Goal: Transaction & Acquisition: Purchase product/service

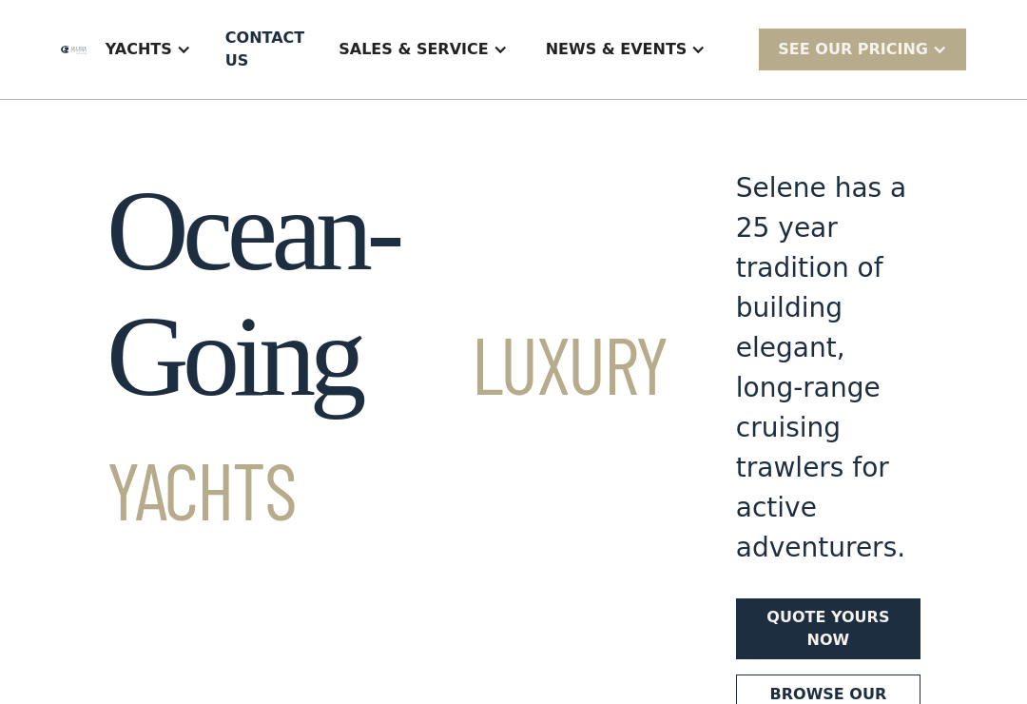
click at [210, 50] on div "Yachts" at bounding box center [149, 49] width 124 height 76
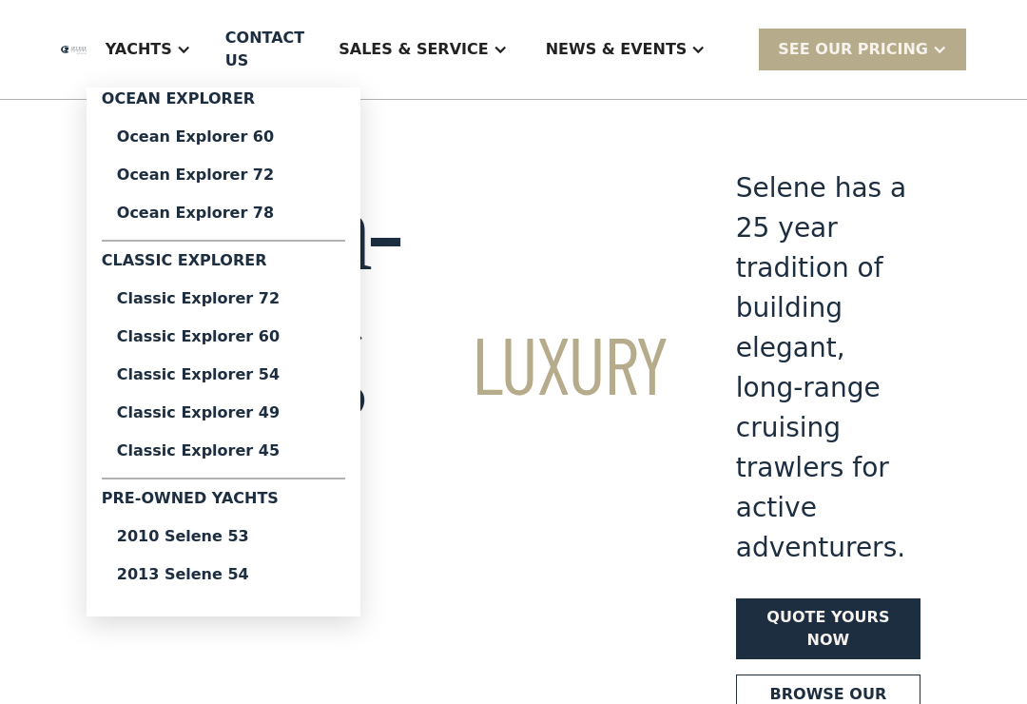
click at [281, 570] on div "2013 Selene 54" at bounding box center [223, 574] width 213 height 15
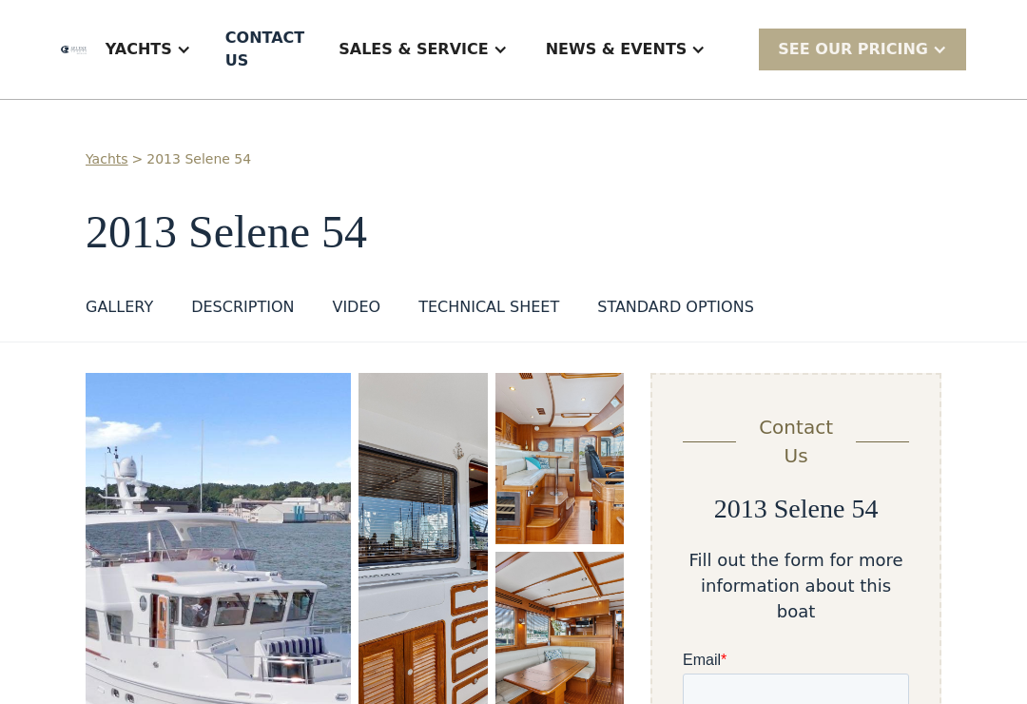
click at [135, 300] on div "GALLERY" at bounding box center [120, 307] width 68 height 23
click at [130, 297] on div "GALLERY" at bounding box center [120, 307] width 68 height 23
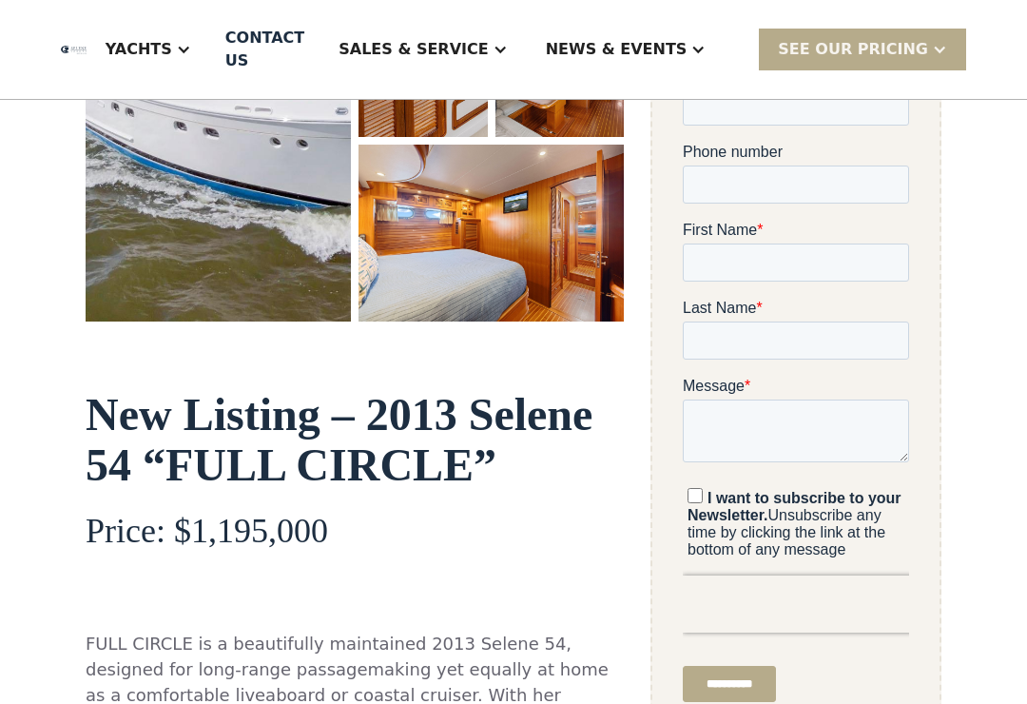
scroll to position [451, 0]
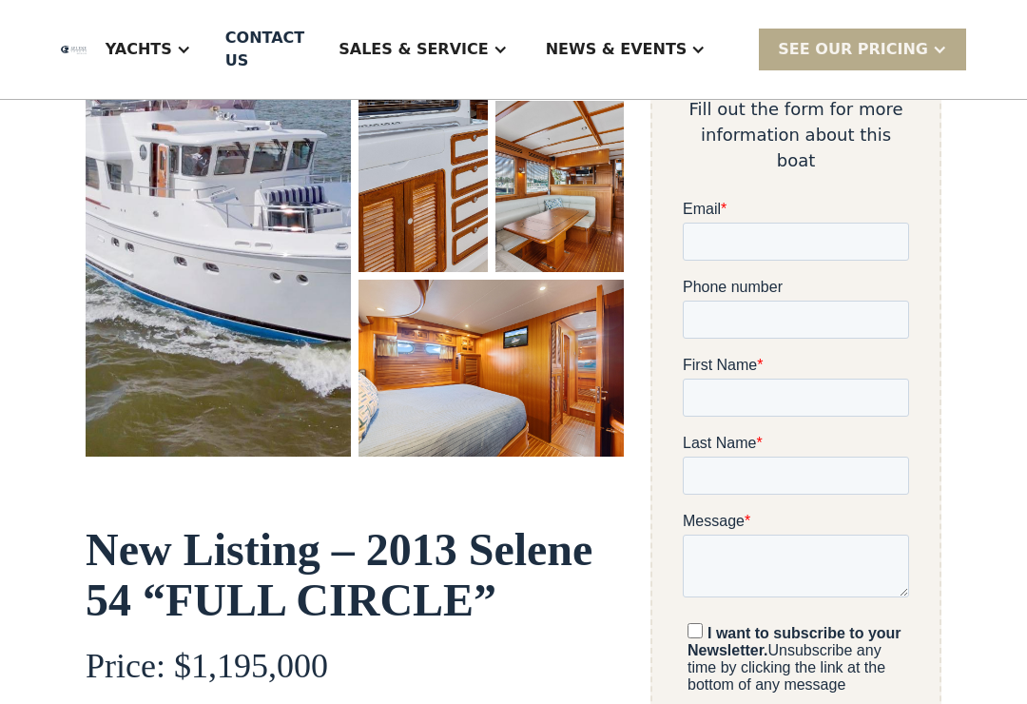
click at [297, 326] on img "open lightbox" at bounding box center [218, 189] width 265 height 534
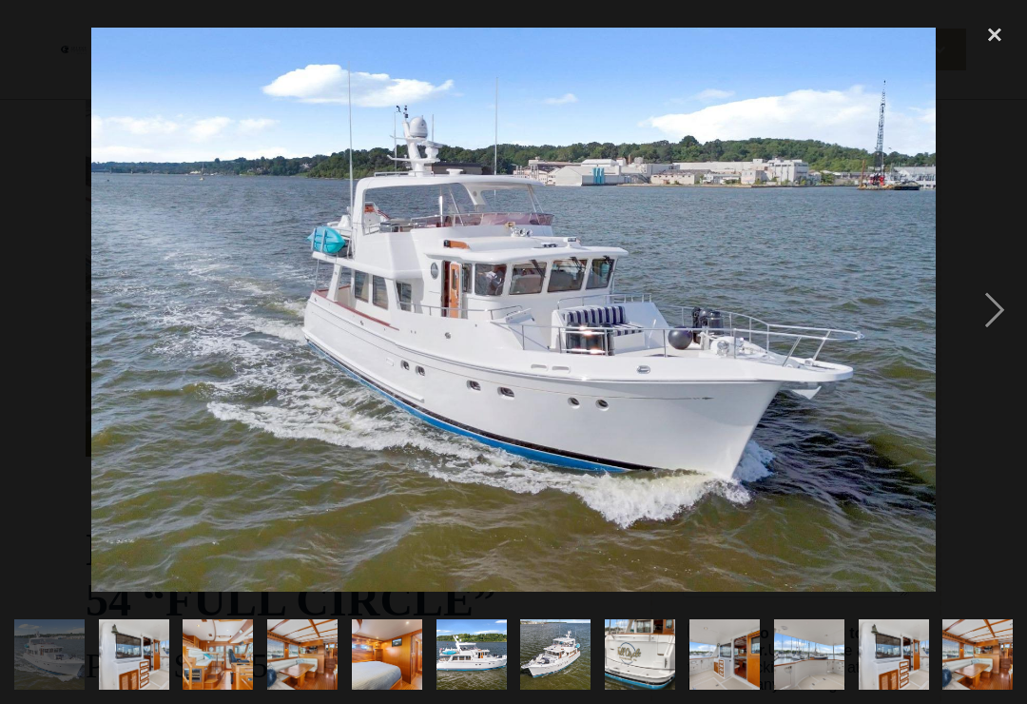
click at [1015, 325] on div "next image" at bounding box center [994, 309] width 65 height 591
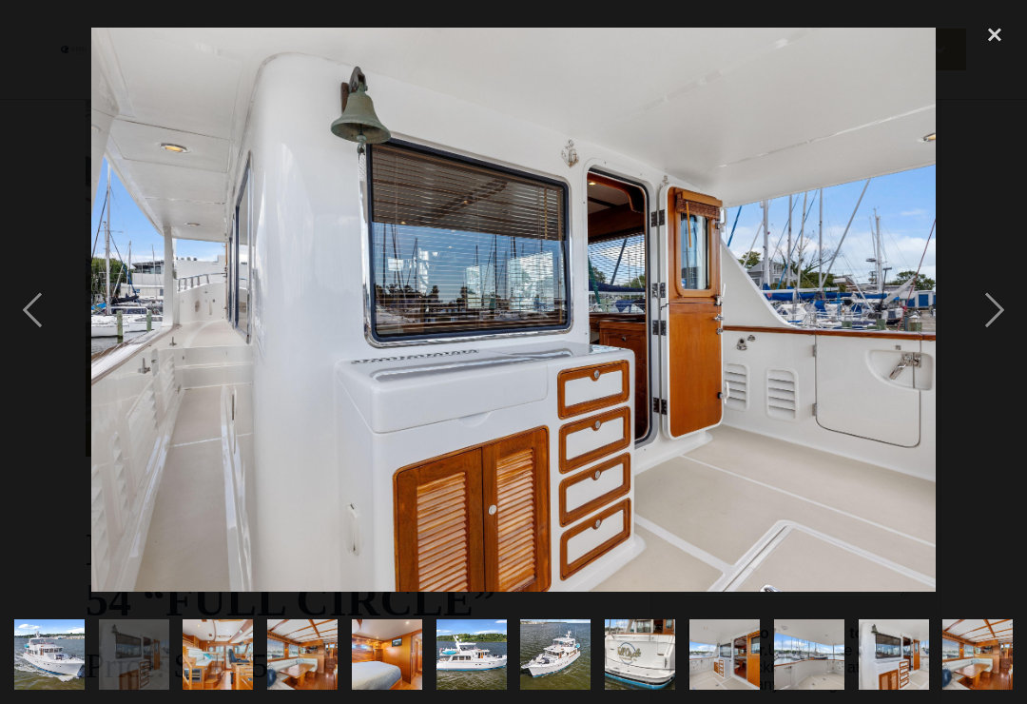
click at [1014, 336] on div "next image" at bounding box center [994, 309] width 65 height 591
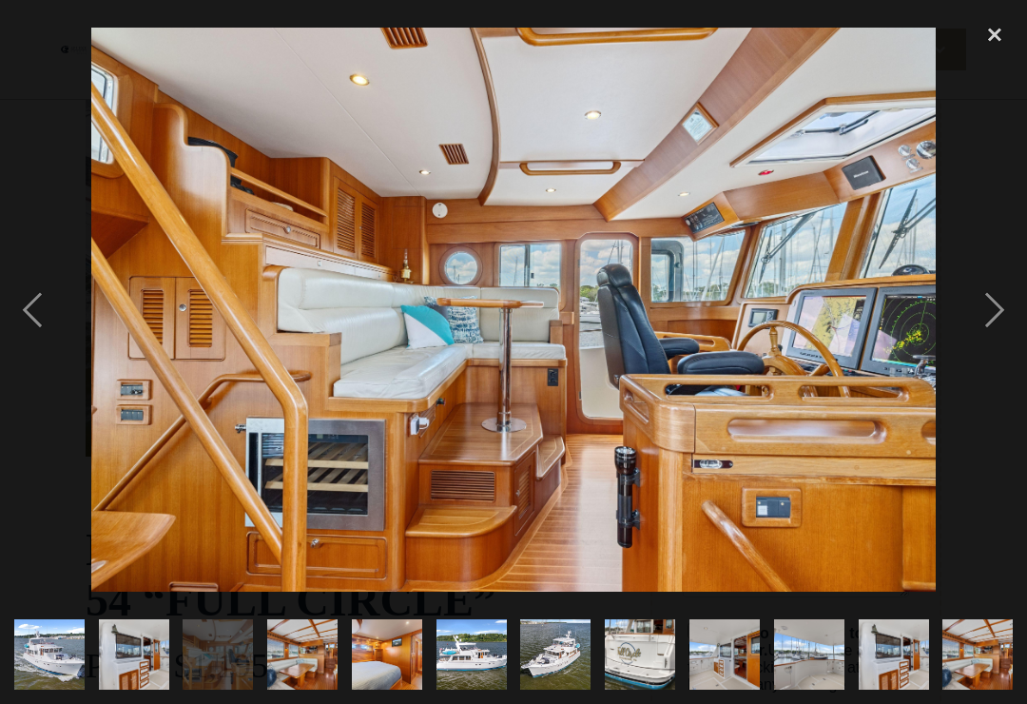
click at [1006, 327] on div "next image" at bounding box center [994, 309] width 65 height 591
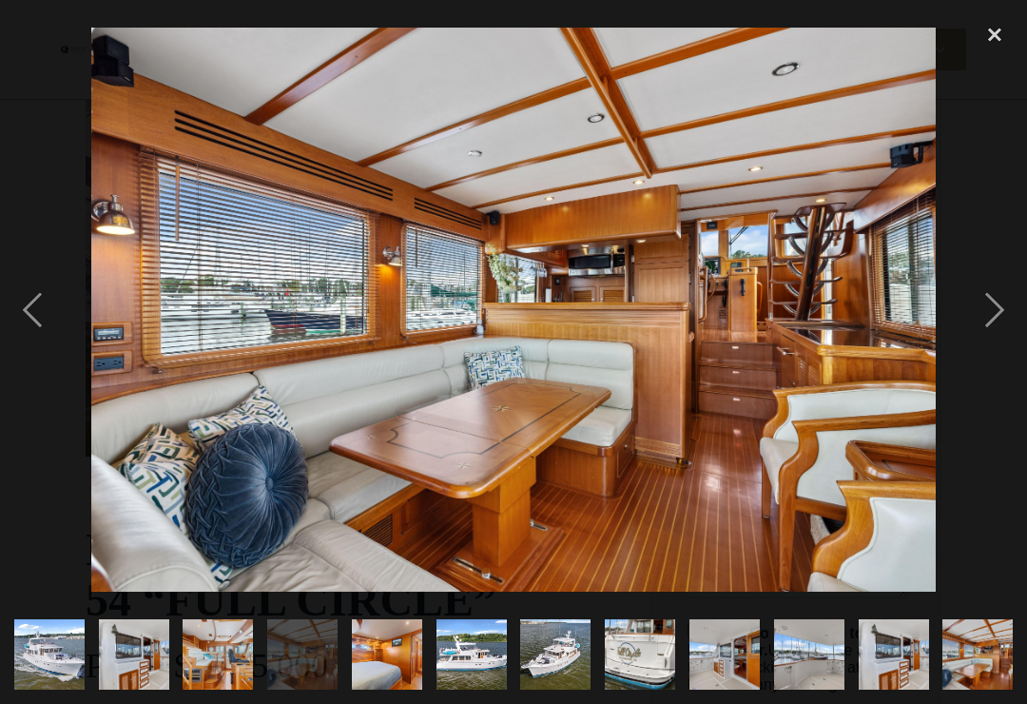
click at [1000, 320] on div "next image" at bounding box center [994, 309] width 65 height 591
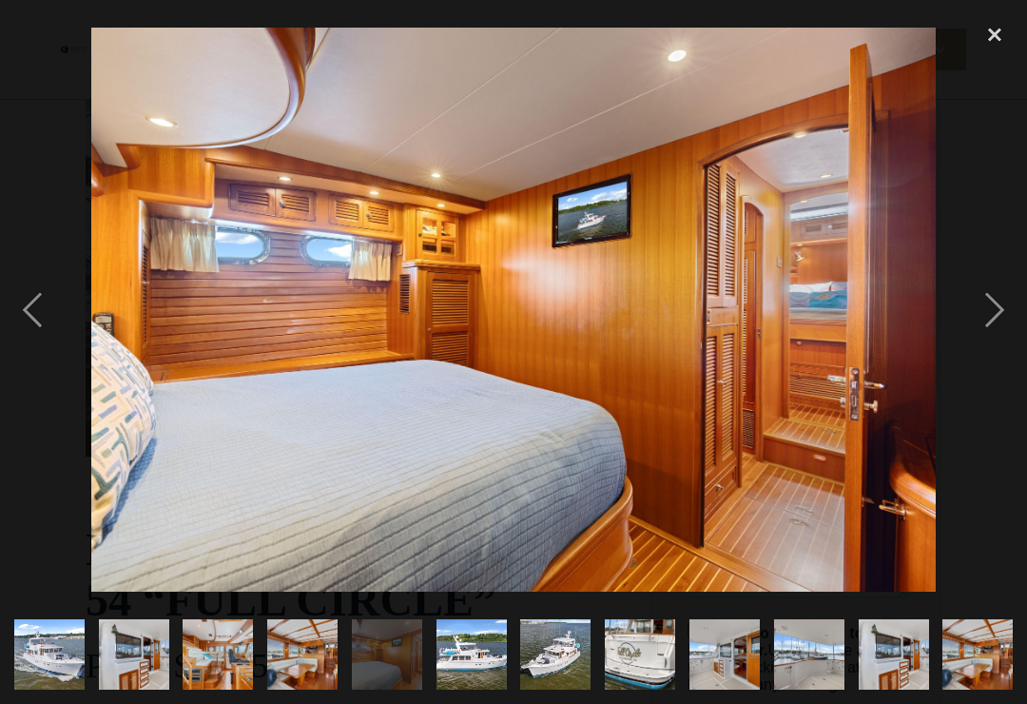
click at [40, 337] on div "previous image" at bounding box center [32, 309] width 65 height 591
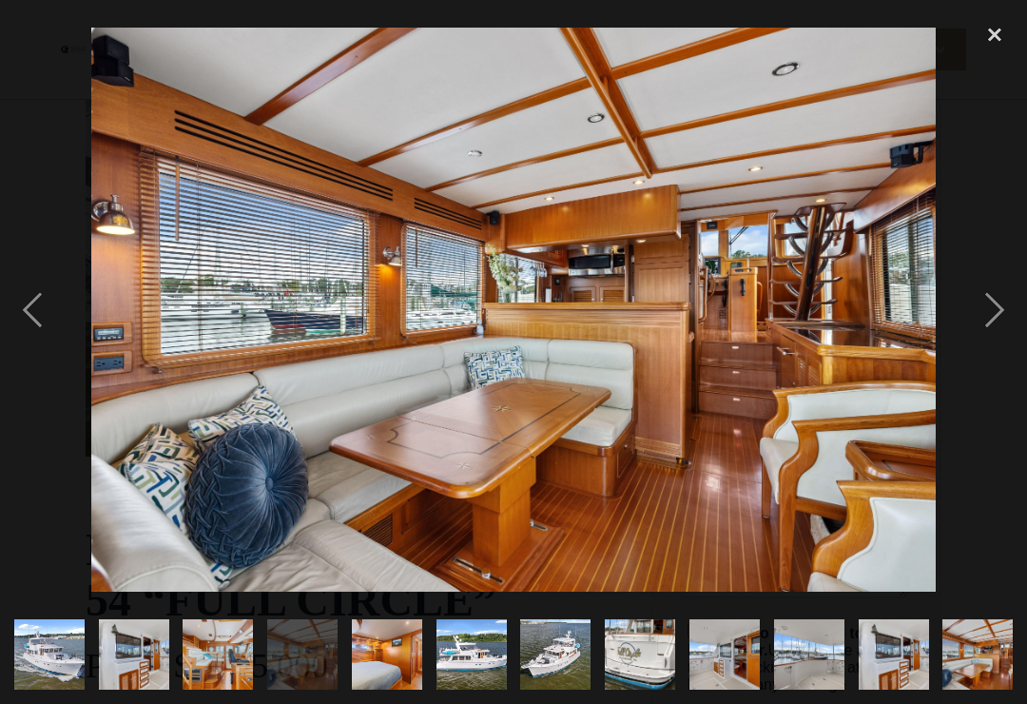
click at [1005, 334] on div "next image" at bounding box center [994, 309] width 65 height 591
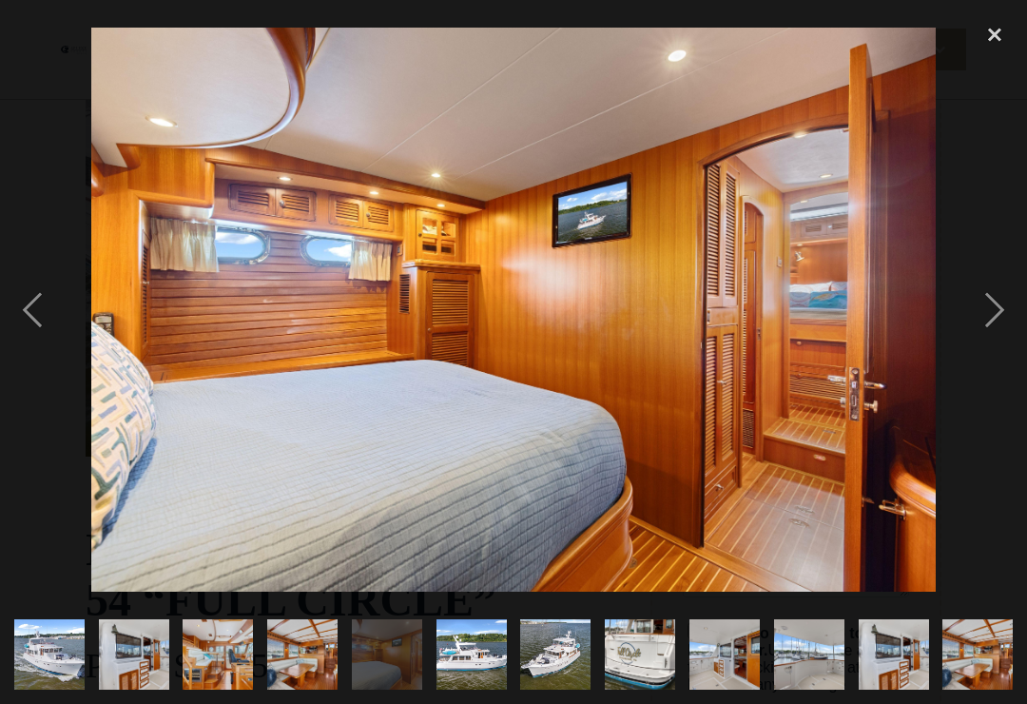
click at [1008, 324] on div "next image" at bounding box center [994, 309] width 65 height 591
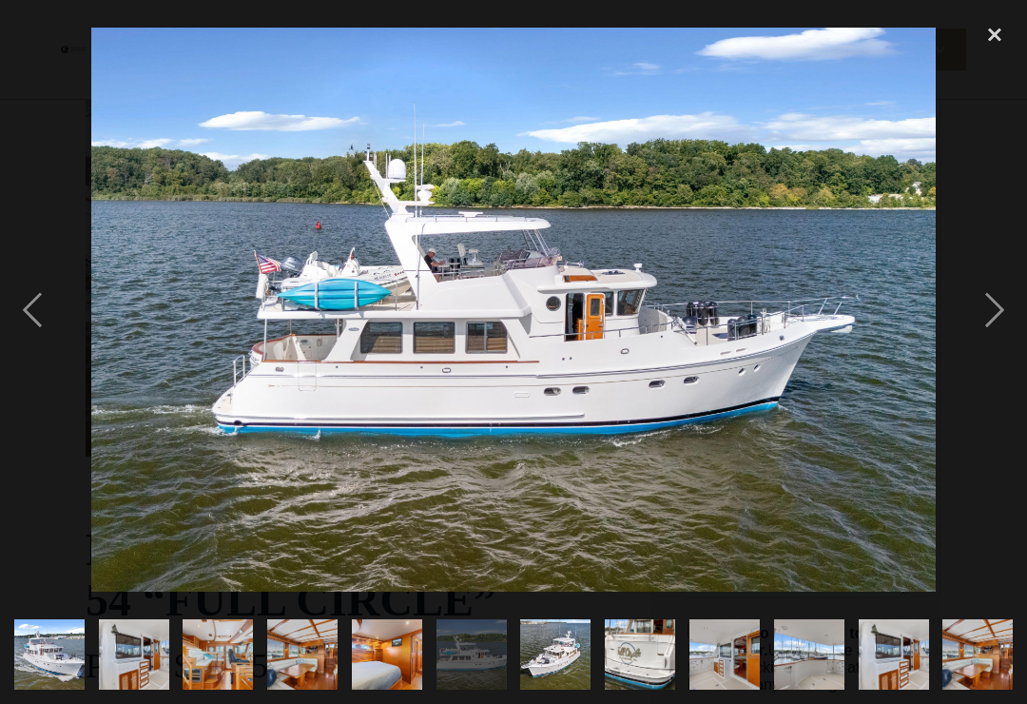
click at [17, 329] on div "previous image" at bounding box center [32, 309] width 65 height 591
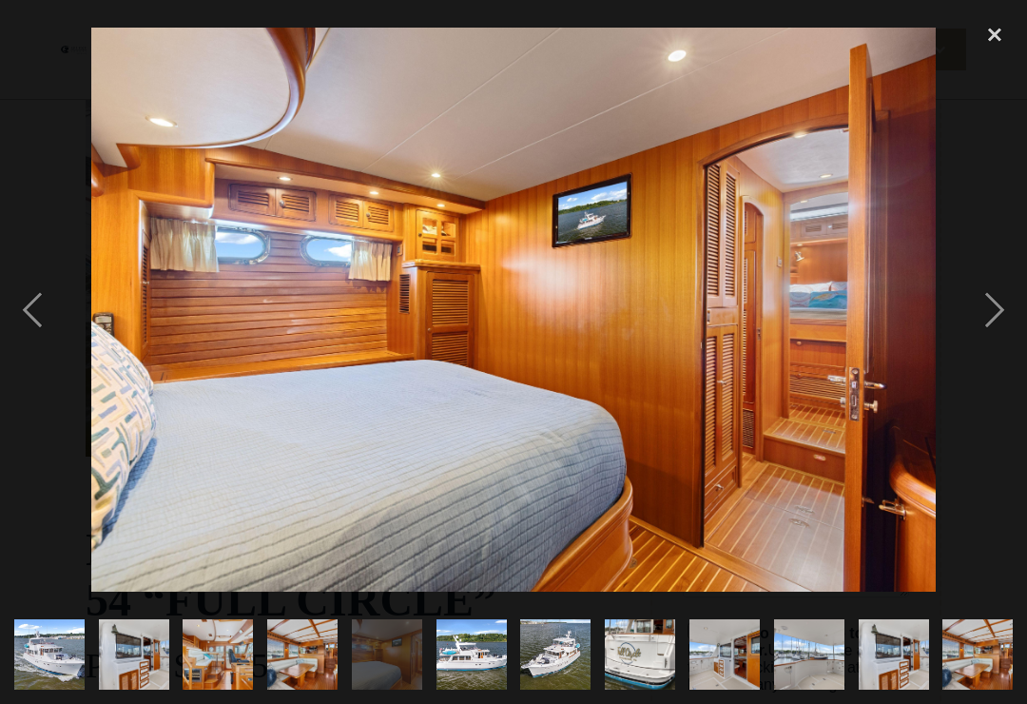
click at [999, 313] on div "next image" at bounding box center [994, 309] width 65 height 591
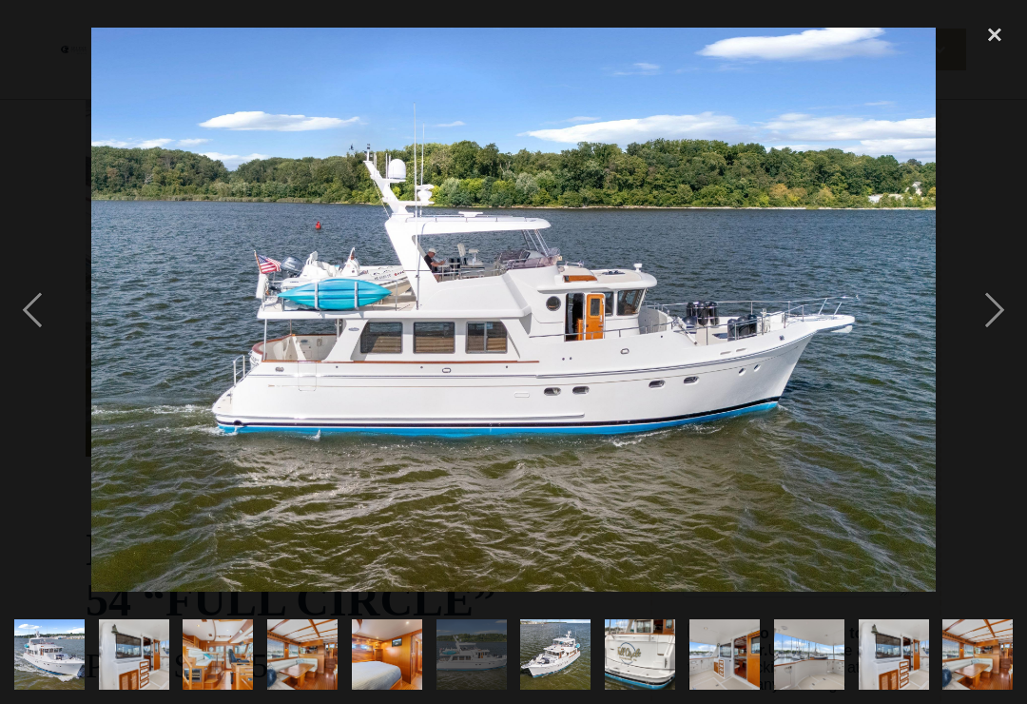
click at [994, 330] on div "next image" at bounding box center [994, 309] width 65 height 591
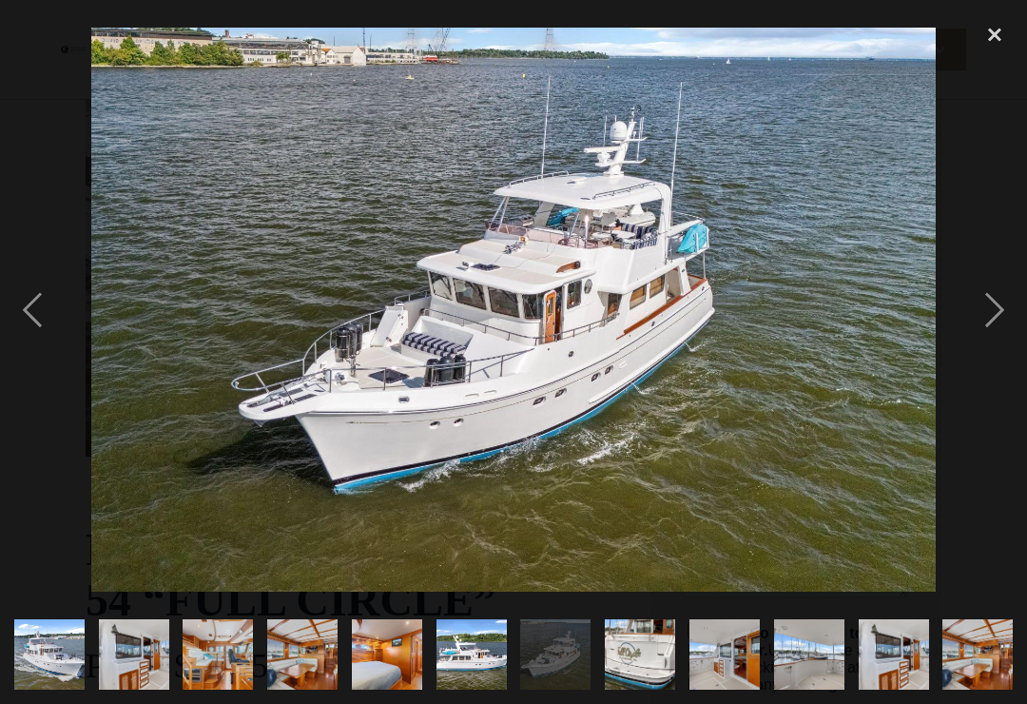
click at [997, 334] on div "next image" at bounding box center [994, 309] width 65 height 591
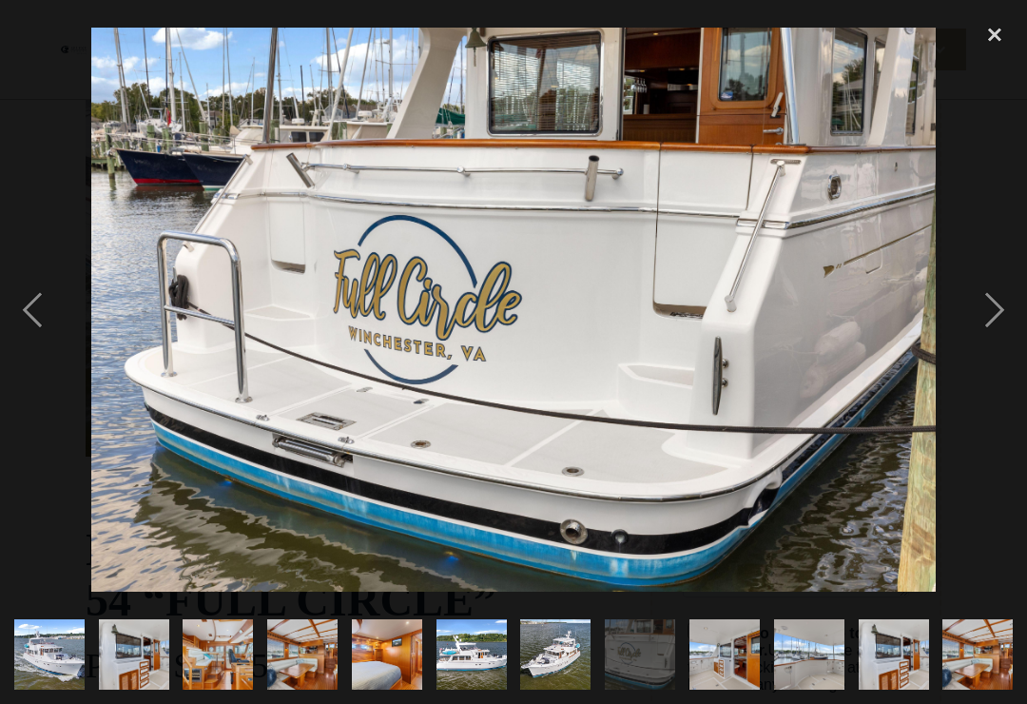
click at [997, 328] on div "next image" at bounding box center [994, 309] width 65 height 591
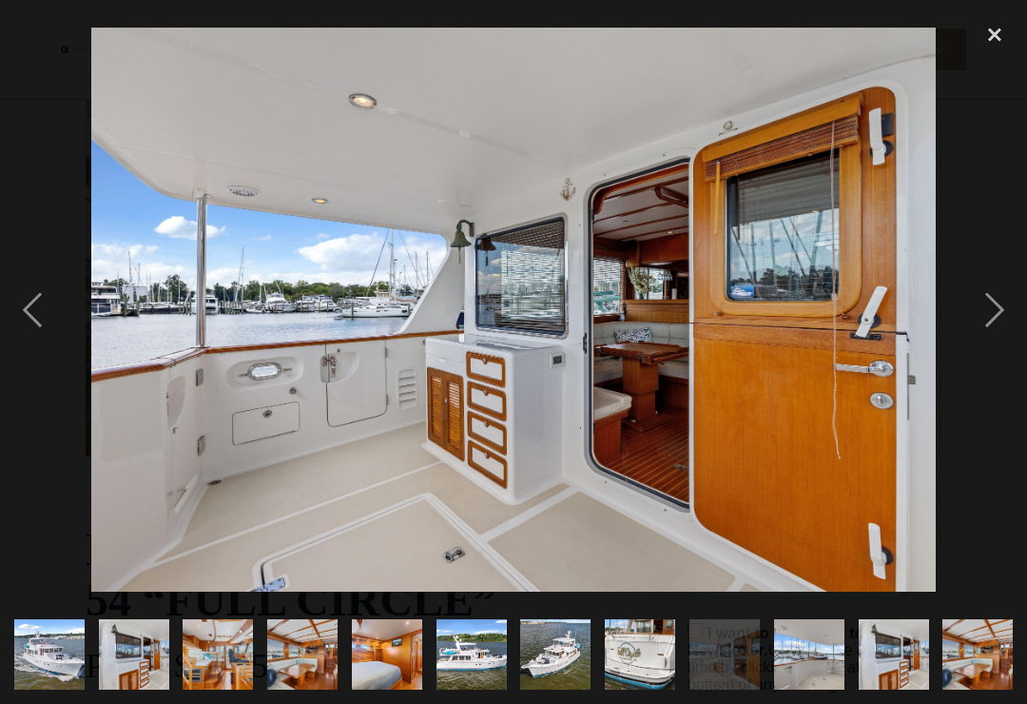
click at [1013, 329] on div "next image" at bounding box center [994, 309] width 65 height 591
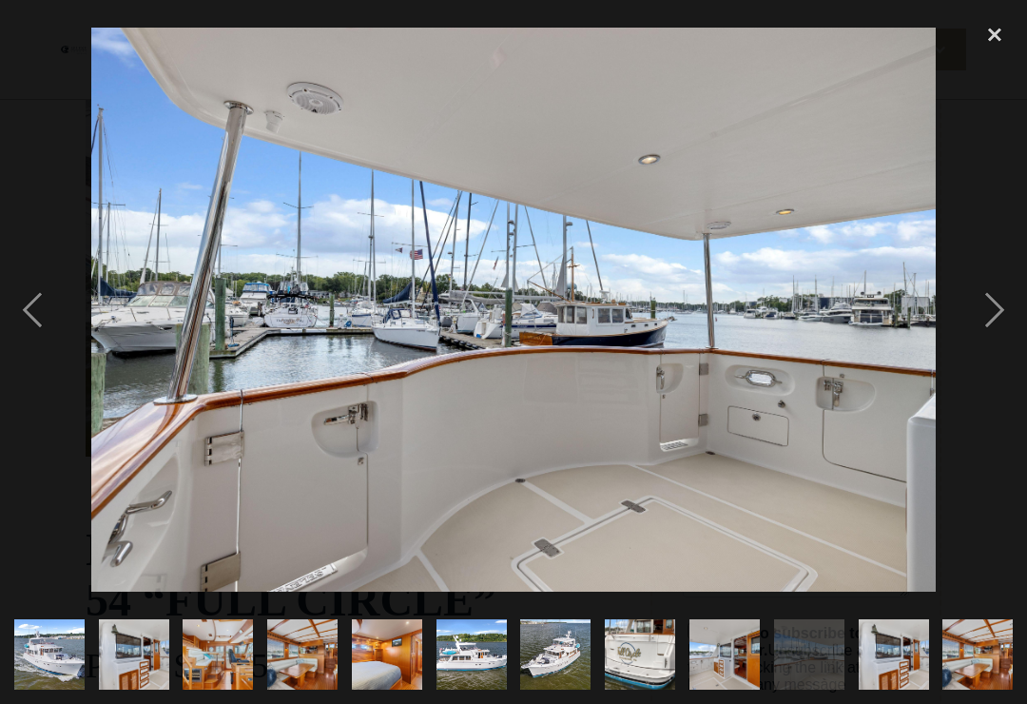
click at [1013, 321] on div "next image" at bounding box center [994, 309] width 65 height 591
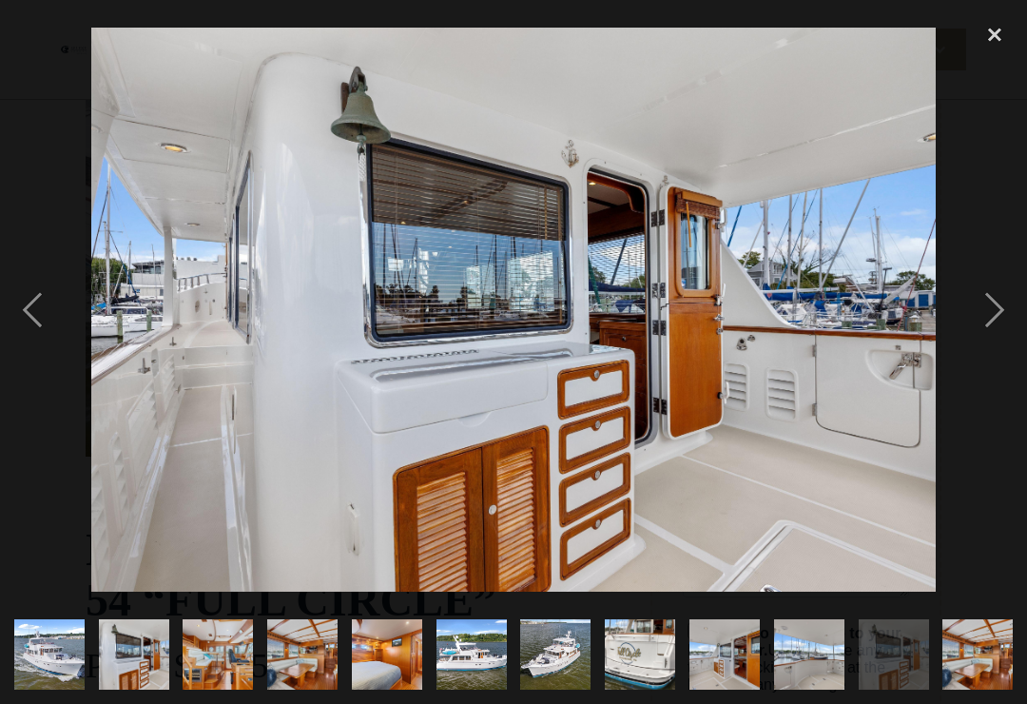
click at [1013, 326] on div "next image" at bounding box center [994, 309] width 65 height 591
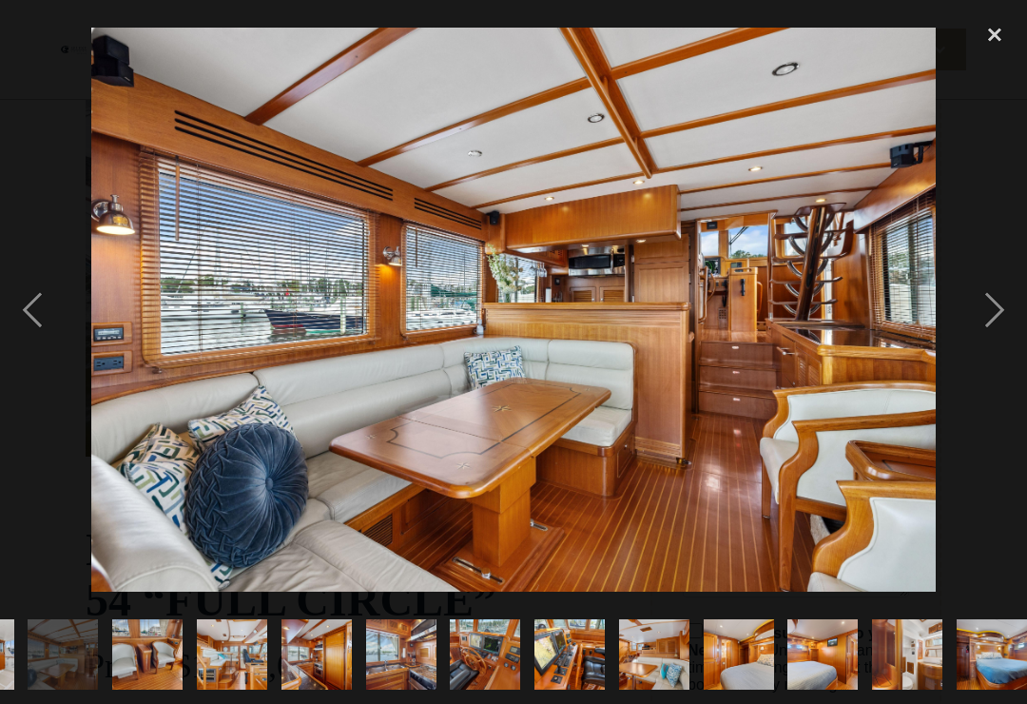
click at [1008, 323] on div "next image" at bounding box center [994, 309] width 65 height 591
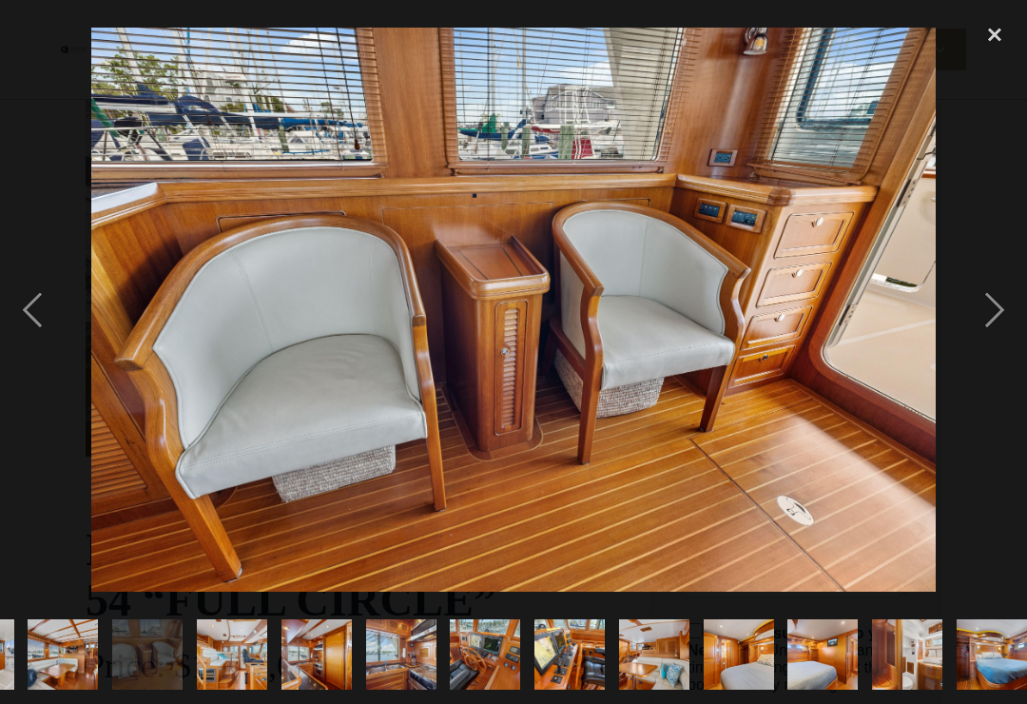
scroll to position [0, 974]
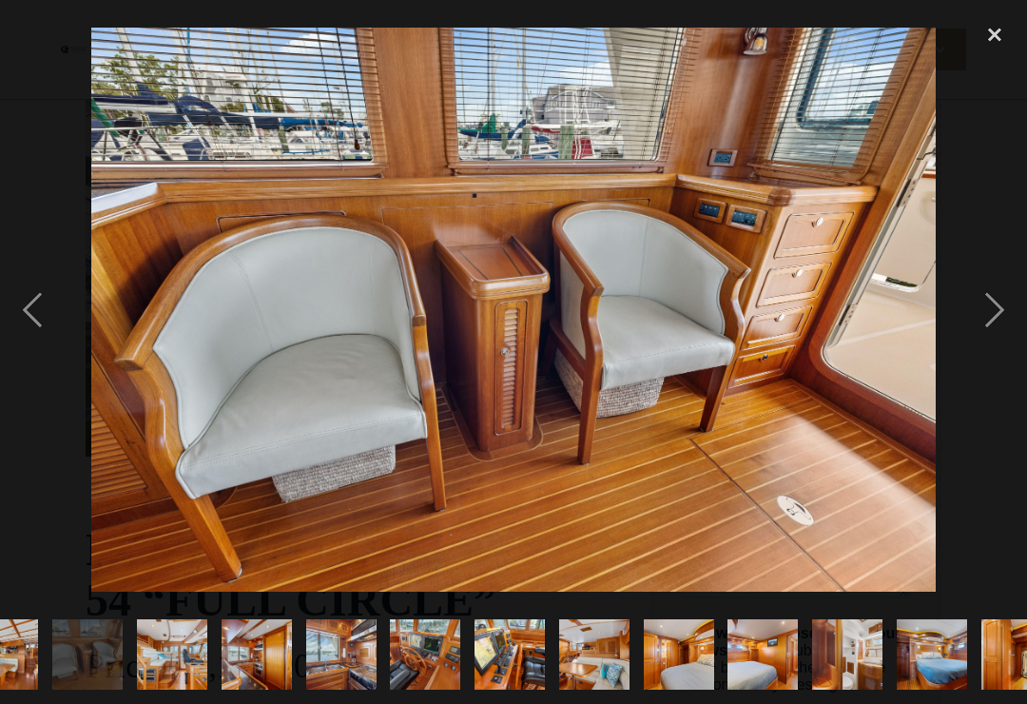
click at [1013, 325] on div "next image" at bounding box center [994, 309] width 65 height 591
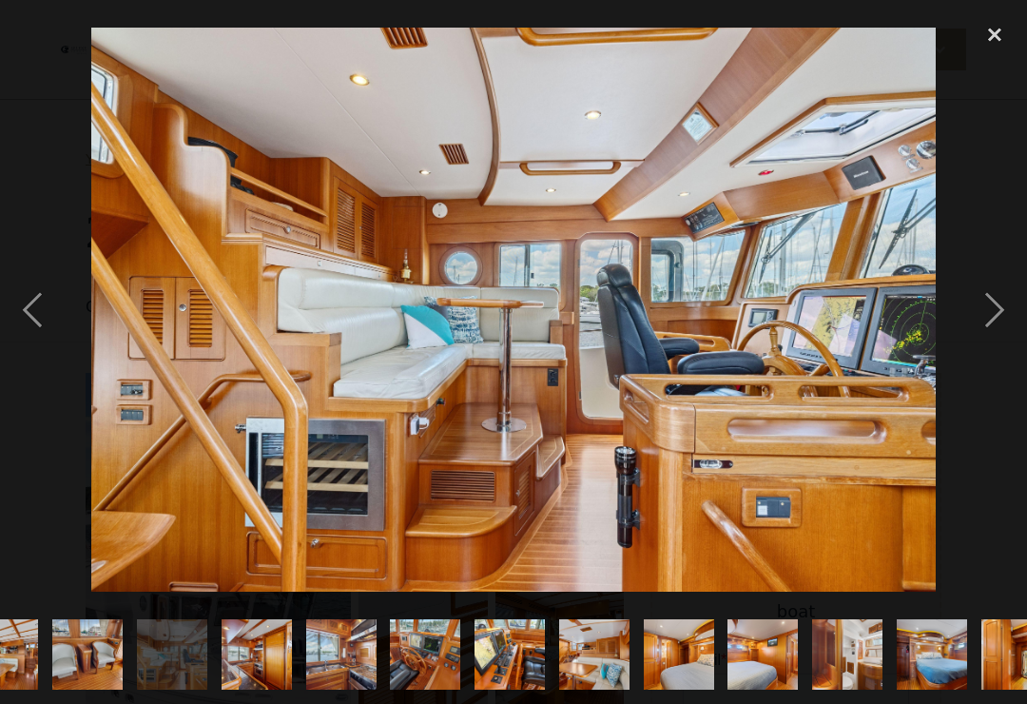
click at [987, 37] on div "close lightbox" at bounding box center [994, 35] width 65 height 42
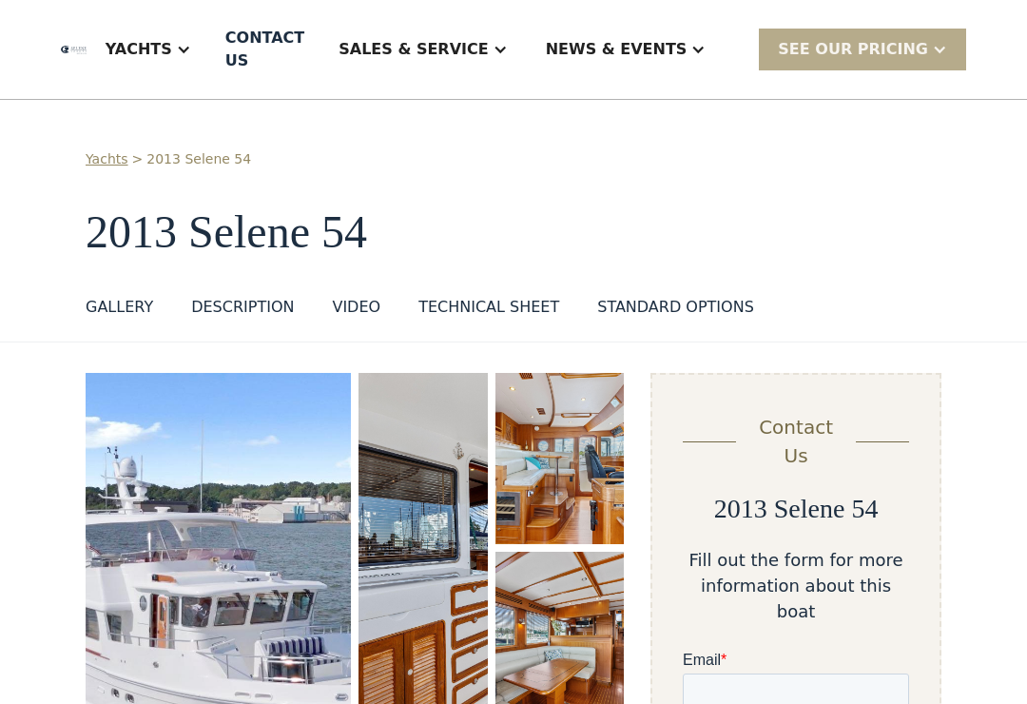
click at [172, 47] on div "Yachts" at bounding box center [139, 49] width 67 height 23
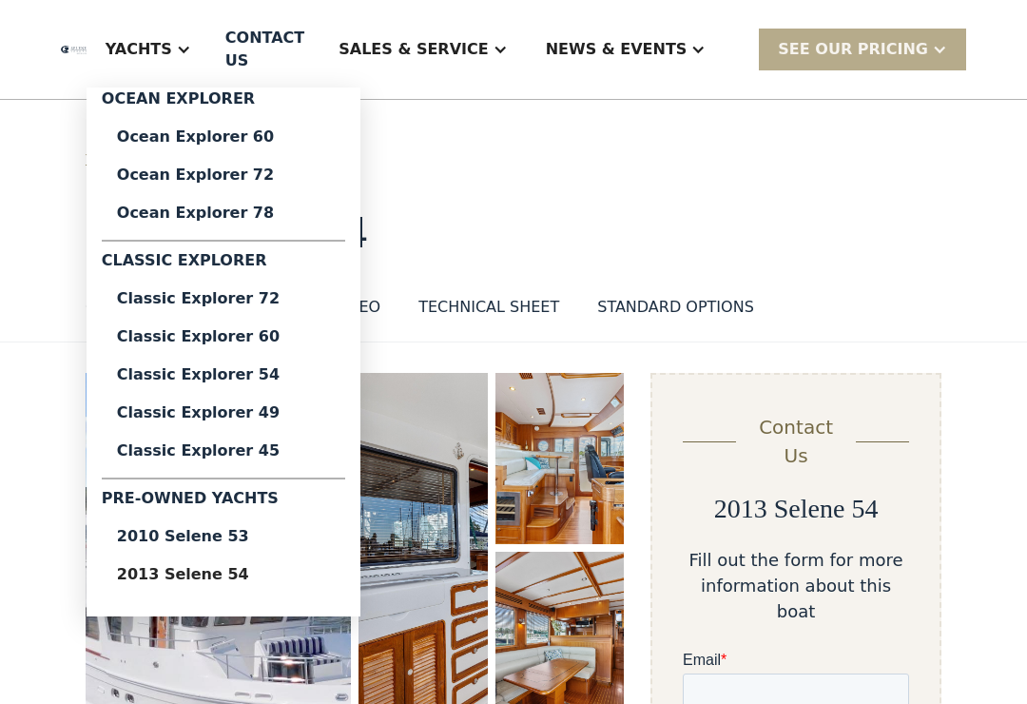
click at [279, 539] on div "2010 Selene 53" at bounding box center [223, 536] width 213 height 15
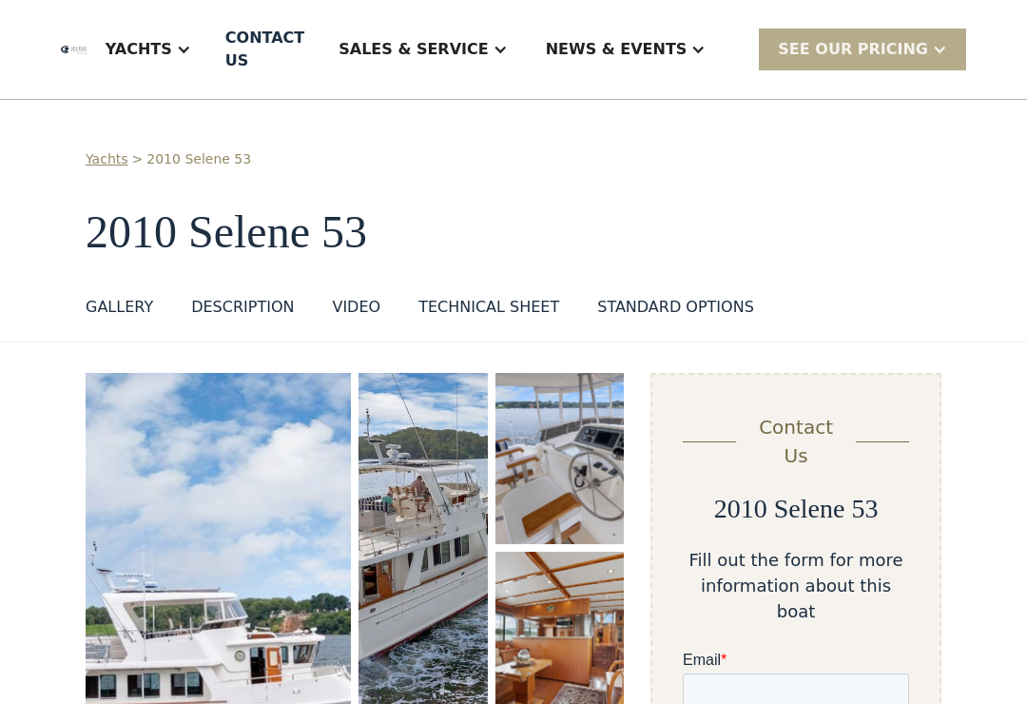
click at [191, 44] on div at bounding box center [183, 49] width 15 height 15
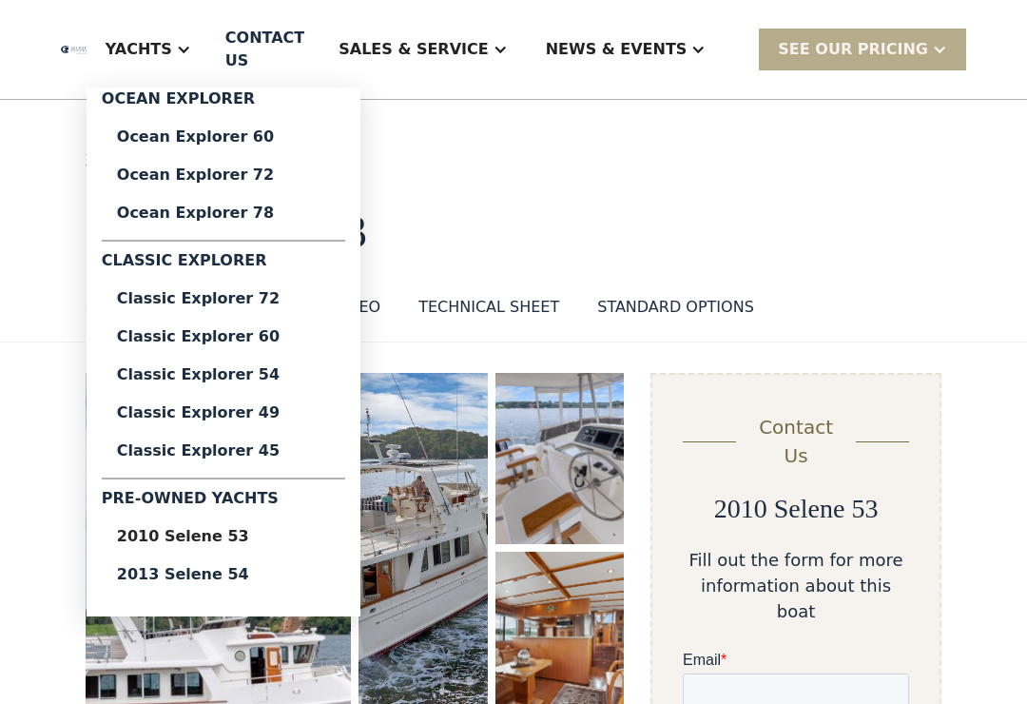
click at [299, 303] on div "Classic Explorer 72" at bounding box center [223, 298] width 213 height 15
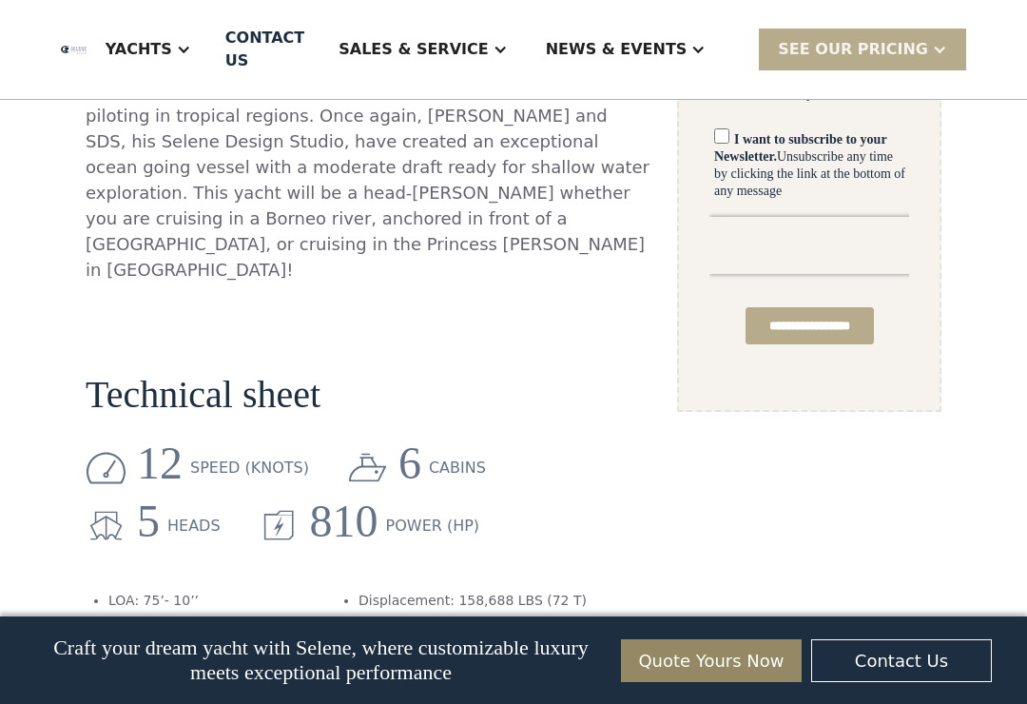
scroll to position [1592, 0]
